Goal: Task Accomplishment & Management: Use online tool/utility

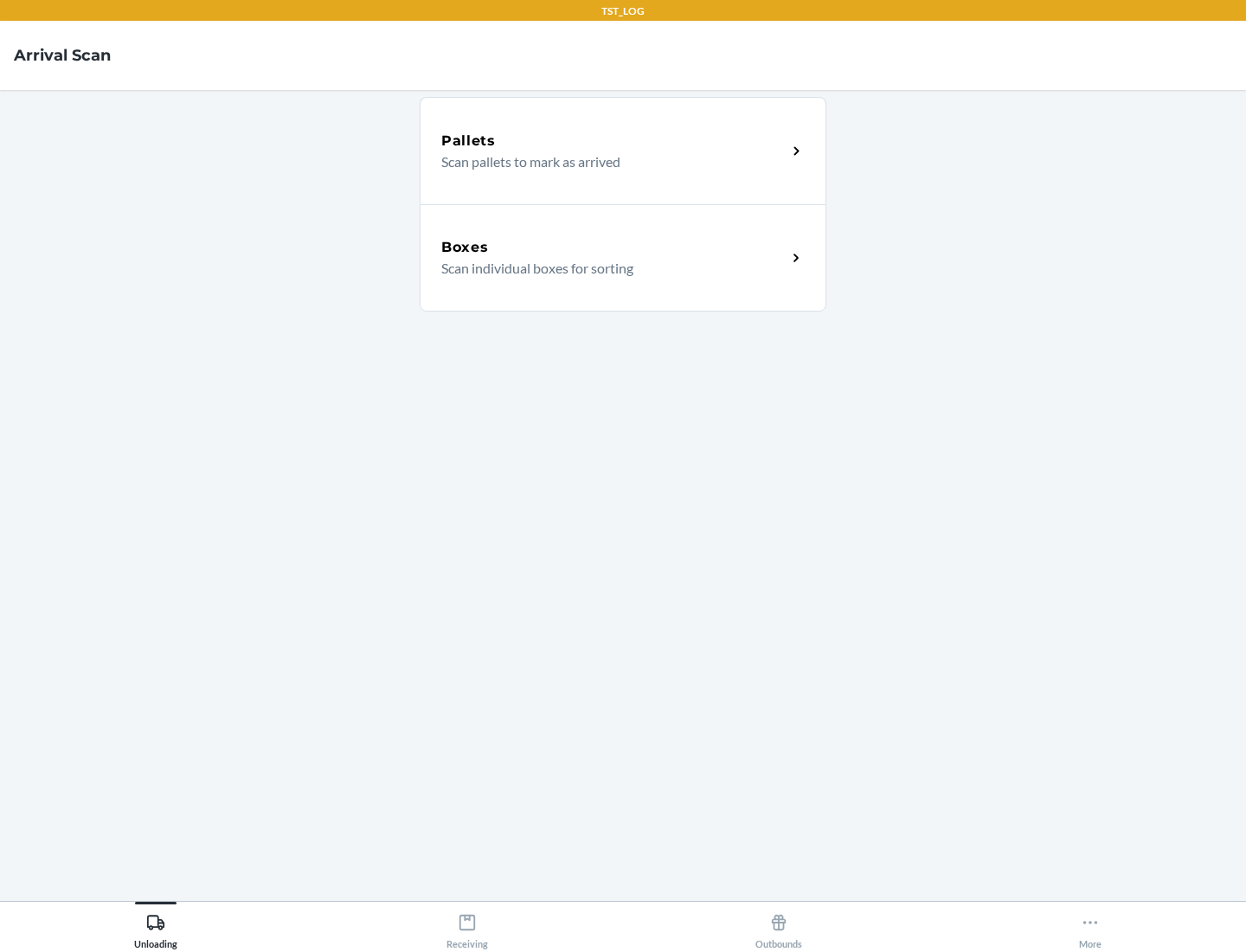
click at [614, 248] on div "Boxes" at bounding box center [614, 248] width 345 height 21
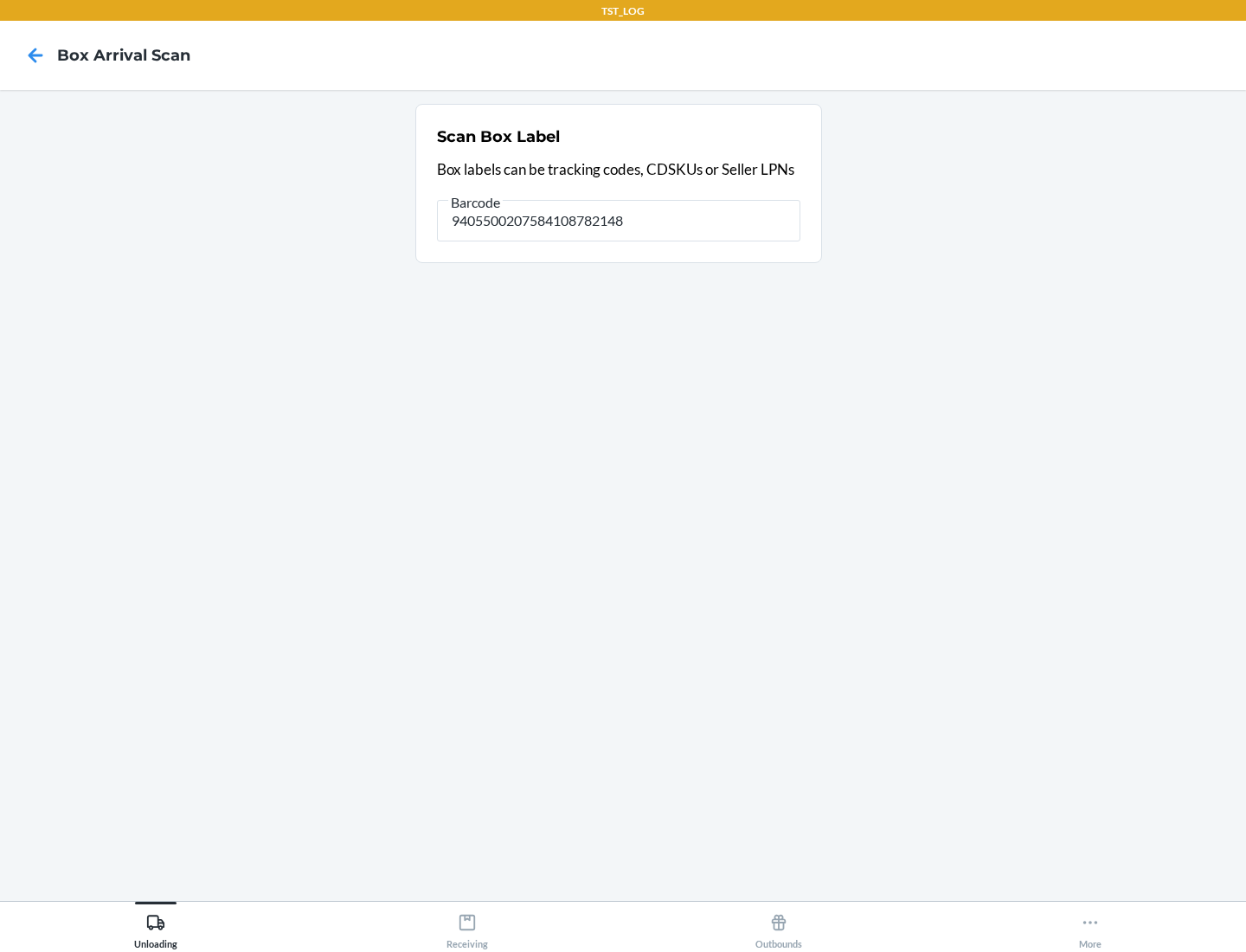
type input "9405500207584108782148"
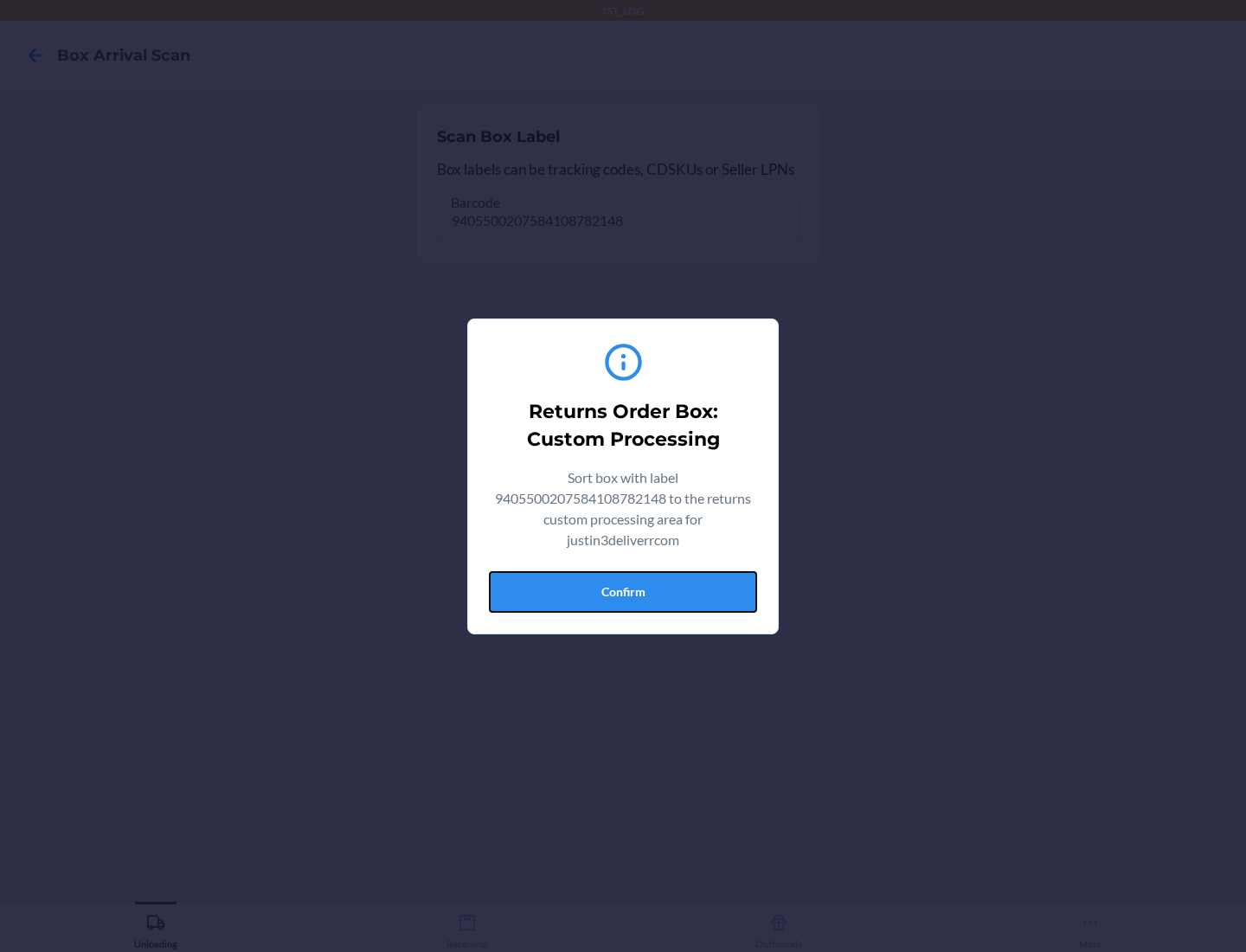
click at [623, 591] on button "Confirm" at bounding box center [623, 592] width 268 height 42
